Goal: Task Accomplishment & Management: Manage account settings

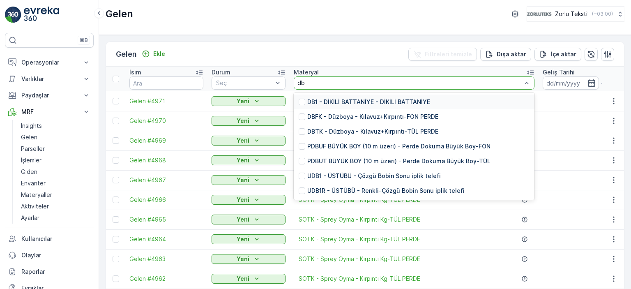
type input "dbt"
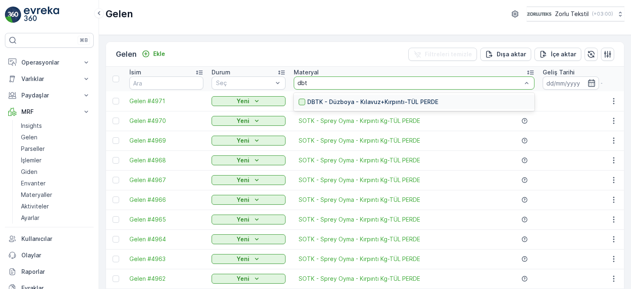
click at [300, 101] on div at bounding box center [302, 102] width 7 height 7
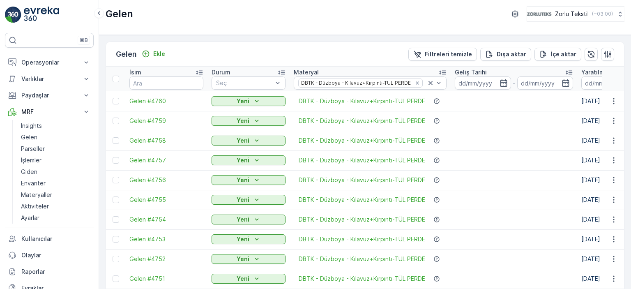
click at [116, 77] on div at bounding box center [116, 79] width 7 height 7
click at [117, 76] on input "checkbox" at bounding box center [117, 76] width 0 height 0
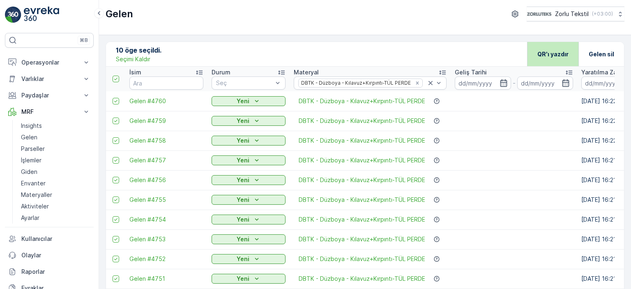
click at [555, 56] on p "QR'ı yazdır" at bounding box center [552, 54] width 31 height 8
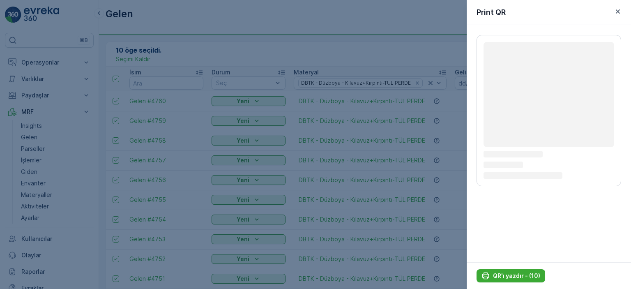
click at [191, 288] on html "⌘B Operasyonlar Planlama Rotalar & Görevler Kokpit Ayarlar Varlıklar Varlıklar …" at bounding box center [315, 144] width 631 height 289
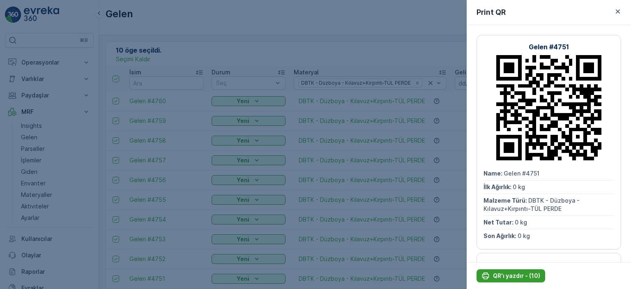
click at [513, 277] on p "QR'ı yazdır - (10)" at bounding box center [516, 276] width 47 height 8
click at [621, 11] on icon "button" at bounding box center [618, 11] width 8 height 8
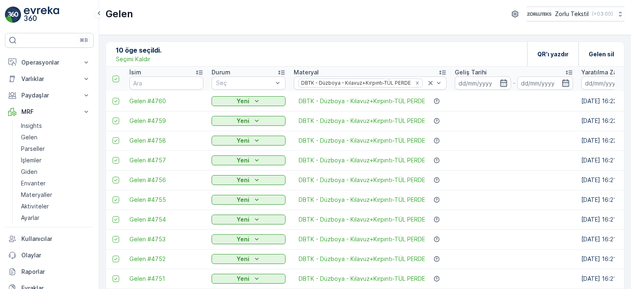
drag, startPoint x: 131, startPoint y: 59, endPoint x: 244, endPoint y: 56, distance: 113.0
click at [131, 60] on p "Seçimi Kaldır" at bounding box center [133, 59] width 35 height 8
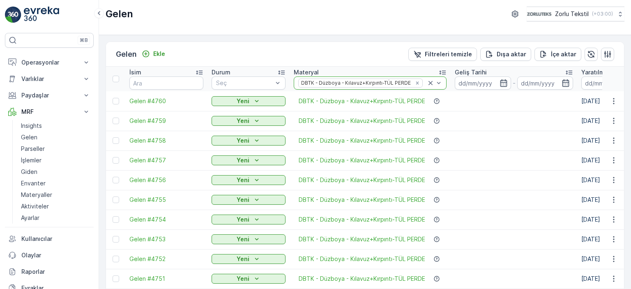
click at [431, 82] on icon at bounding box center [431, 83] width 4 height 4
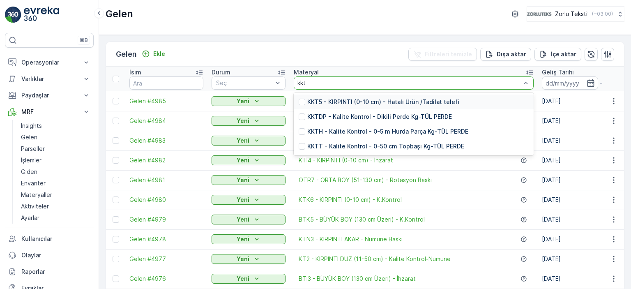
type input "kktt"
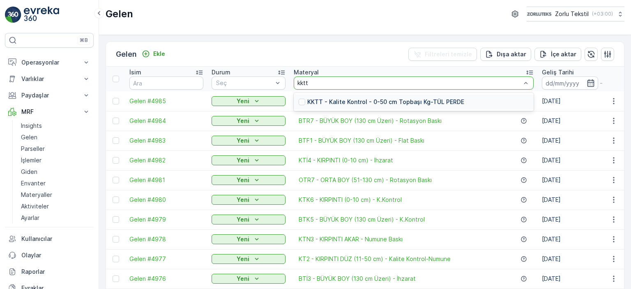
drag, startPoint x: 304, startPoint y: 103, endPoint x: 301, endPoint y: 100, distance: 4.4
click at [301, 103] on div at bounding box center [302, 102] width 7 height 7
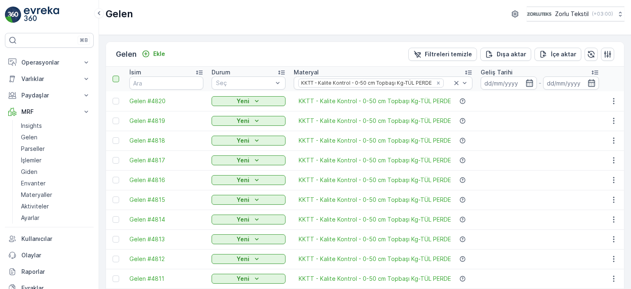
click at [117, 76] on div at bounding box center [116, 79] width 7 height 7
click at [117, 76] on input "checkbox" at bounding box center [117, 76] width 0 height 0
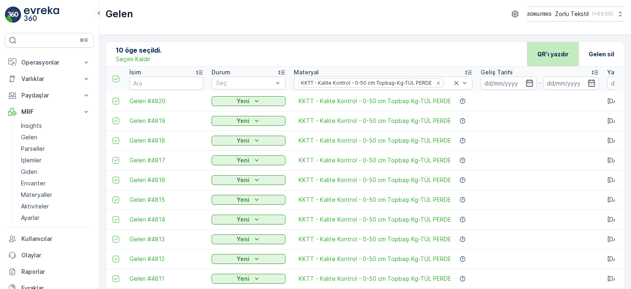
click at [561, 55] on p "QR'ı yazdır" at bounding box center [552, 54] width 31 height 8
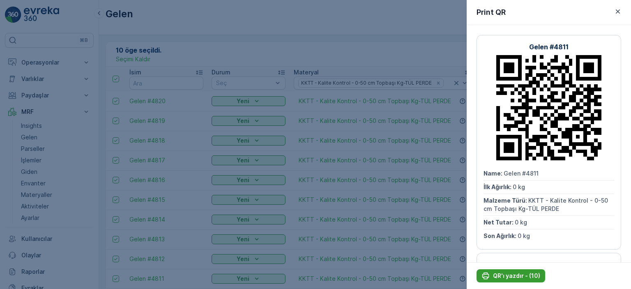
click at [519, 274] on p "QR'ı yazdır - (10)" at bounding box center [516, 276] width 47 height 8
click at [399, 39] on div at bounding box center [315, 144] width 631 height 289
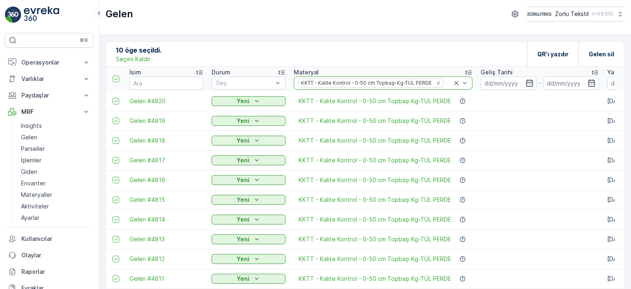
click at [454, 83] on icon at bounding box center [456, 83] width 4 height 4
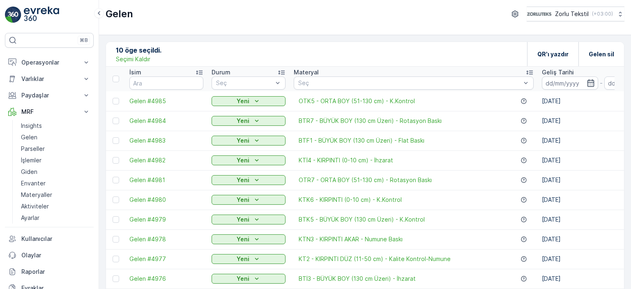
click at [135, 59] on p "Seçimi Kaldır" at bounding box center [133, 59] width 35 height 8
click at [159, 53] on p "Ekle" at bounding box center [159, 54] width 12 height 8
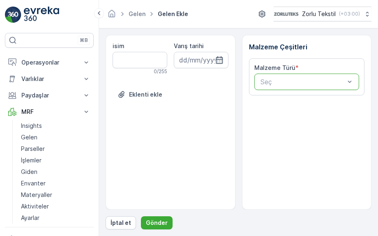
click at [288, 85] on p "Seç" at bounding box center [302, 82] width 85 height 10
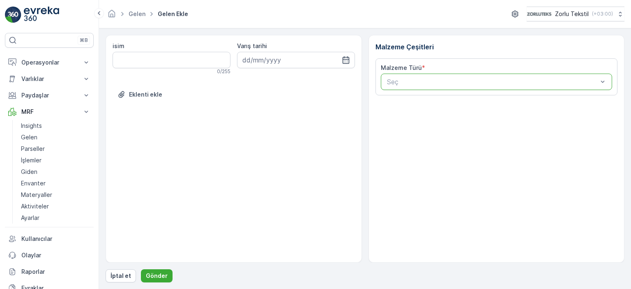
click at [495, 75] on div "Seç" at bounding box center [497, 82] width 232 height 16
type input "pdüs"
click at [475, 104] on span "PDÜS PERDE DOKUMA ÜSTÜBÜ - Genel Üstübü" at bounding box center [462, 101] width 153 height 7
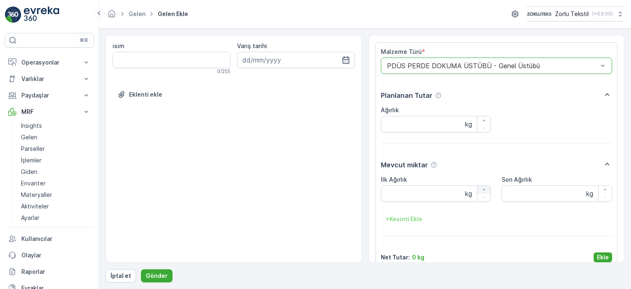
scroll to position [28, 0]
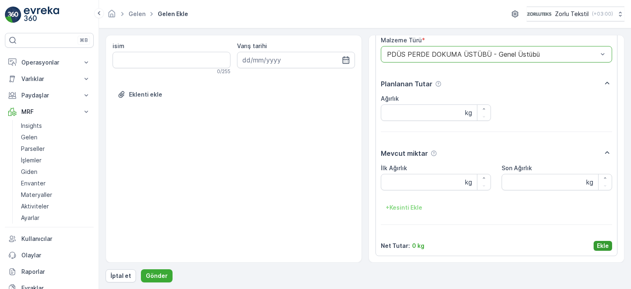
click at [595, 245] on button "Ekle" at bounding box center [603, 246] width 18 height 10
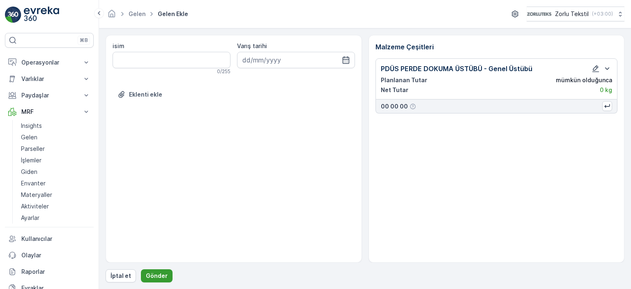
click at [164, 278] on p "Gönder" at bounding box center [157, 276] width 22 height 8
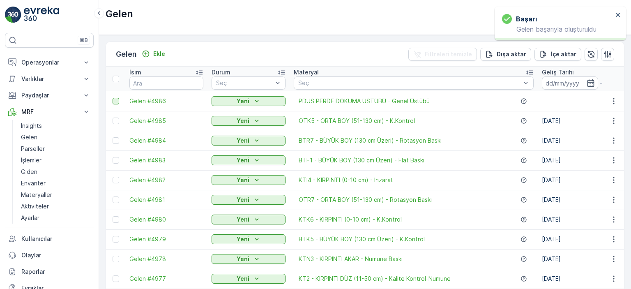
click at [116, 101] on div at bounding box center [116, 101] width 7 height 7
click at [113, 98] on input "checkbox" at bounding box center [113, 98] width 0 height 0
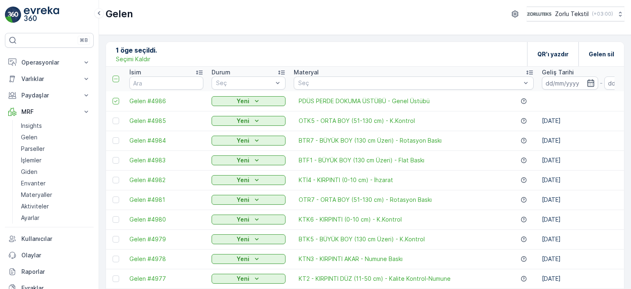
drag, startPoint x: 155, startPoint y: 103, endPoint x: 397, endPoint y: 51, distance: 247.6
click at [397, 51] on div "1 öge seçildi. Seçimi Kaldır QR'ı yazdır Gelen sil" at bounding box center [365, 54] width 518 height 25
click at [115, 99] on icon at bounding box center [116, 101] width 6 height 6
click at [113, 98] on input "checkbox" at bounding box center [113, 98] width 0 height 0
drag, startPoint x: 604, startPoint y: 98, endPoint x: 610, endPoint y: 98, distance: 6.2
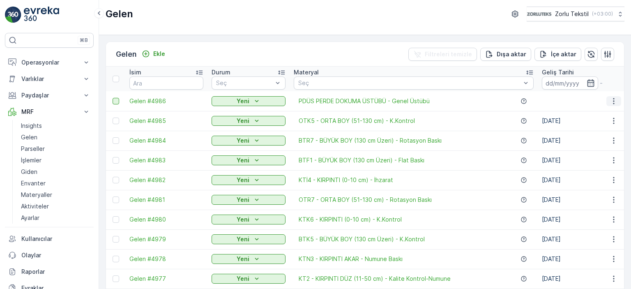
click at [605, 98] on td at bounding box center [613, 101] width 22 height 20
click at [616, 99] on button "button" at bounding box center [613, 101] width 15 height 10
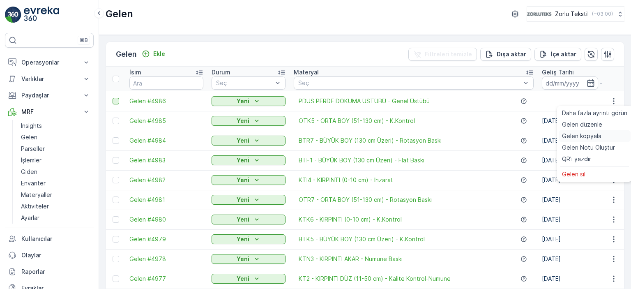
click at [589, 136] on span "Gelen kopyala" at bounding box center [581, 136] width 39 height 8
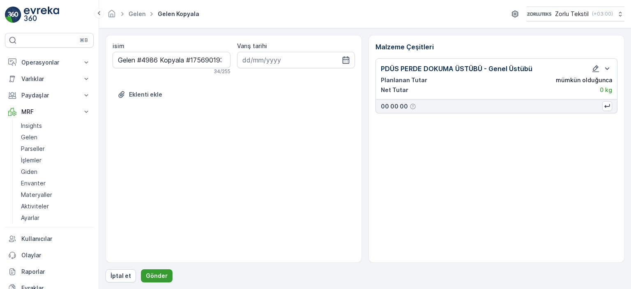
click at [156, 274] on p "Gönder" at bounding box center [157, 276] width 22 height 8
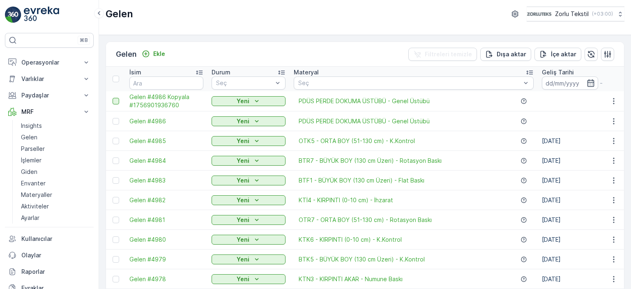
click at [114, 99] on div at bounding box center [116, 101] width 7 height 7
click at [113, 98] on input "checkbox" at bounding box center [113, 98] width 0 height 0
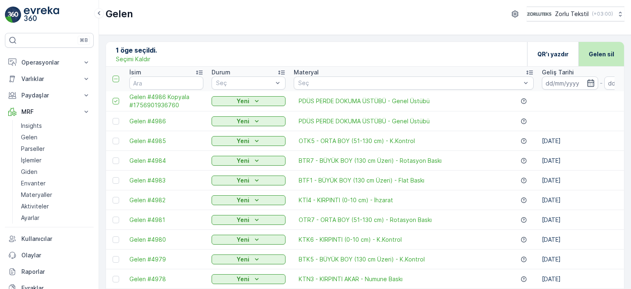
click at [608, 54] on p "Gelen sil" at bounding box center [601, 54] width 25 height 8
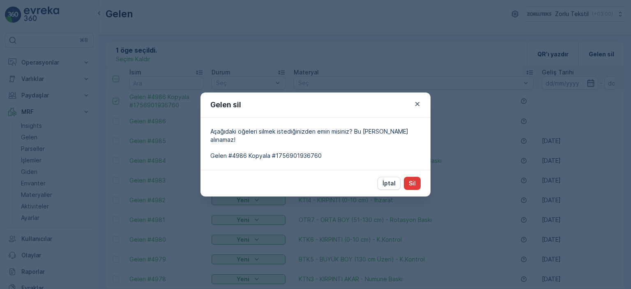
click at [417, 180] on button "Sil" at bounding box center [412, 183] width 17 height 13
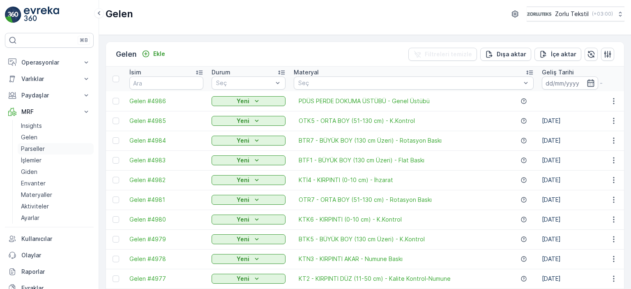
click at [39, 148] on p "Parseller" at bounding box center [33, 149] width 24 height 8
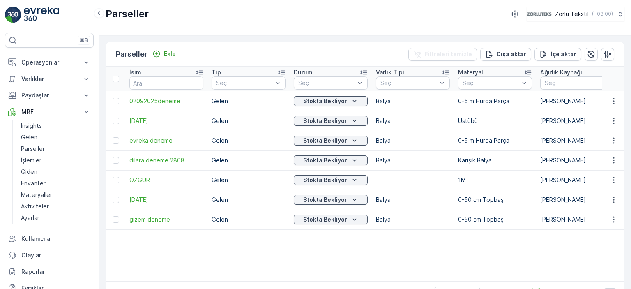
click at [134, 103] on span "02092025deneme" at bounding box center [166, 101] width 74 height 8
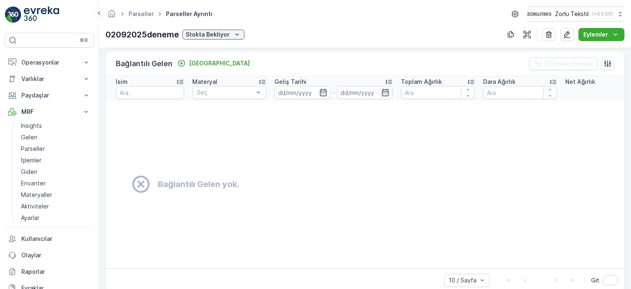
scroll to position [212, 0]
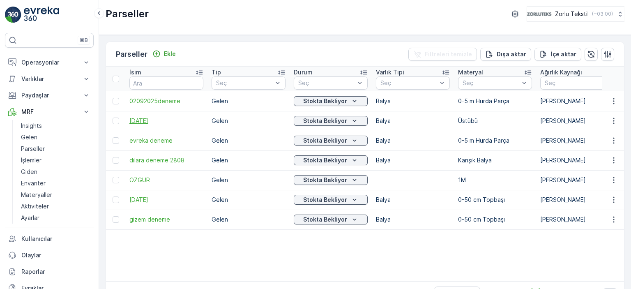
click at [163, 117] on span "[DATE]" at bounding box center [166, 121] width 74 height 8
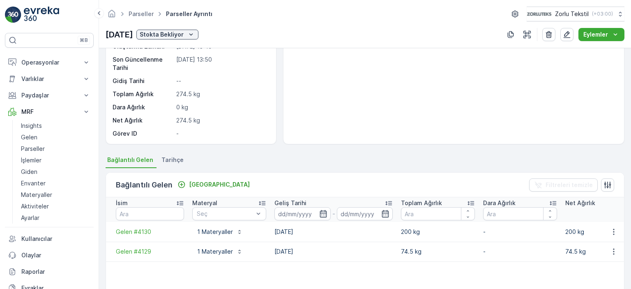
scroll to position [82, 0]
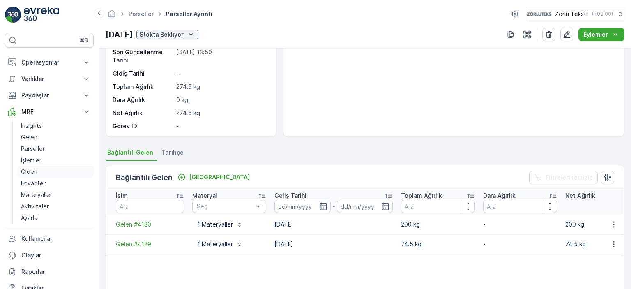
click at [30, 174] on p "Giden" at bounding box center [29, 172] width 16 height 8
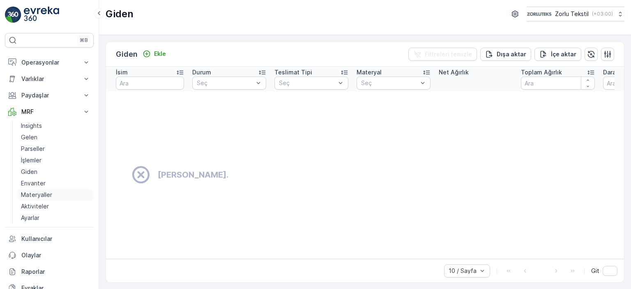
click at [41, 192] on p "Materyaller" at bounding box center [36, 195] width 31 height 8
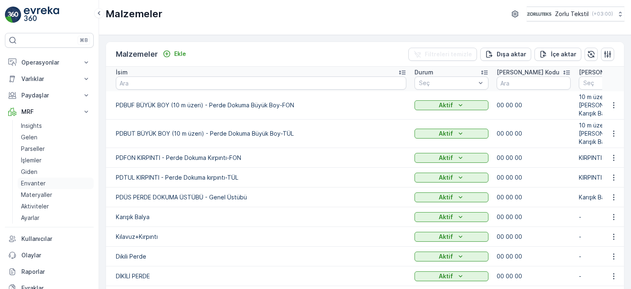
click at [36, 183] on p "Envanter" at bounding box center [33, 183] width 25 height 8
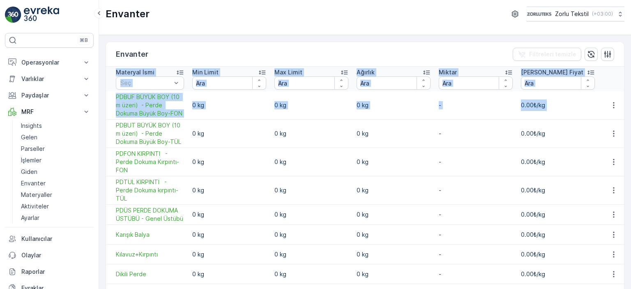
drag, startPoint x: 629, startPoint y: 46, endPoint x: 631, endPoint y: 113, distance: 66.6
click at [631, 113] on div "Envanter Filtreleri temizle Materyal İsmi Seç Min Limit Max Limit Ağırlık Mikta…" at bounding box center [365, 162] width 532 height 254
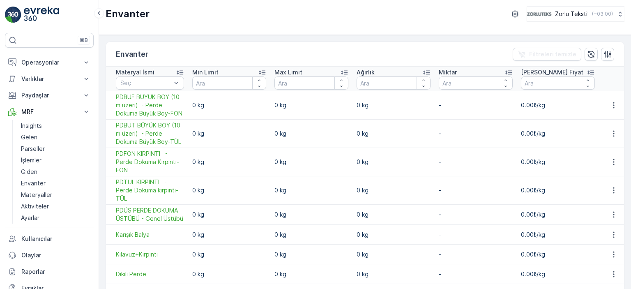
click at [227, 38] on div "Envanter Filtreleri temizle Materyal İsmi Seç Min Limit Max Limit Ağırlık Mikta…" at bounding box center [365, 162] width 532 height 254
click at [39, 221] on p "Ayarlar" at bounding box center [30, 218] width 18 height 8
